Goal: Subscribe to service/newsletter

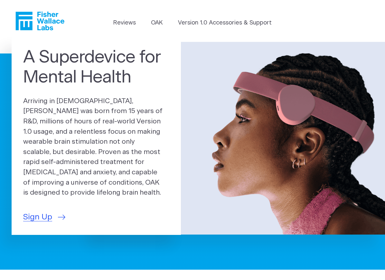
click at [125, 25] on link "Reviews" at bounding box center [124, 23] width 23 height 9
click at [40, 216] on span "Sign Up" at bounding box center [37, 217] width 29 height 12
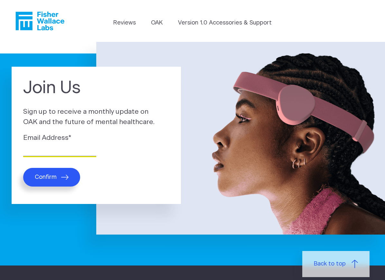
click at [57, 148] on input "Email Address *" at bounding box center [59, 151] width 73 height 10
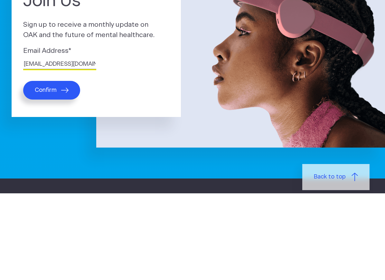
type input "michib5556@gmail.com"
click at [63, 168] on button "Confirm" at bounding box center [51, 177] width 57 height 19
